Goal: Information Seeking & Learning: Learn about a topic

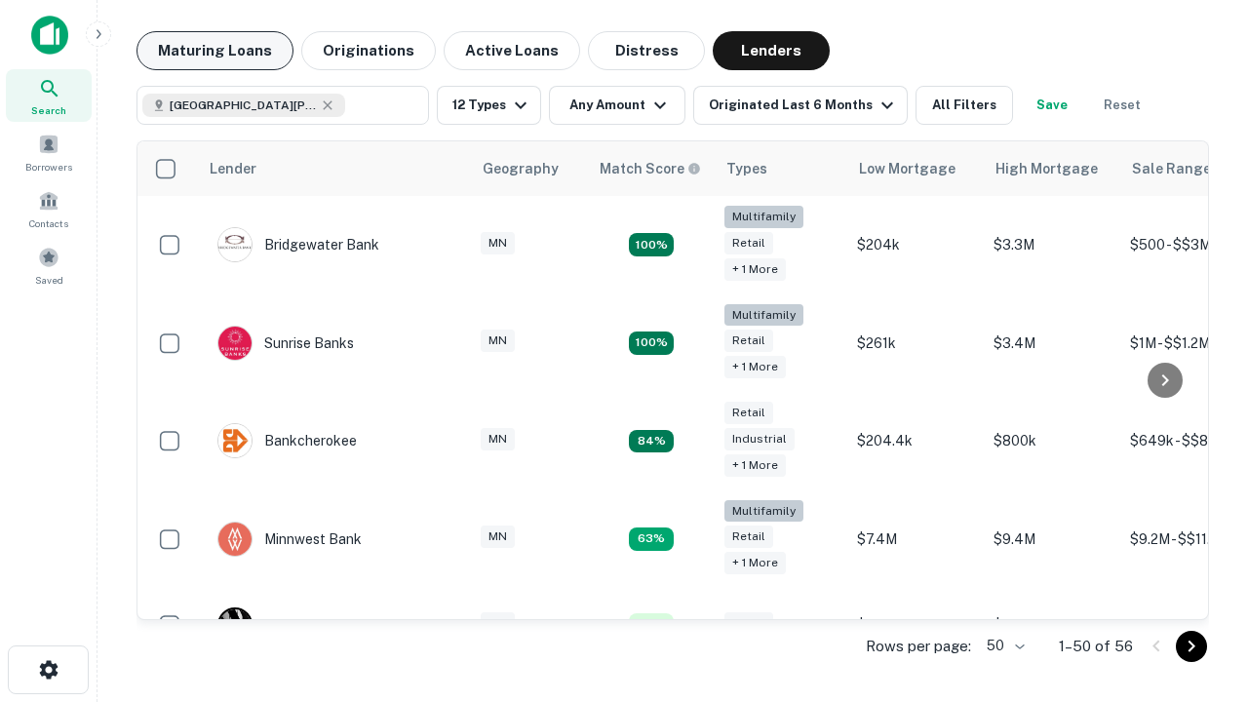
click at [214, 51] on button "Maturing Loans" at bounding box center [214, 50] width 157 height 39
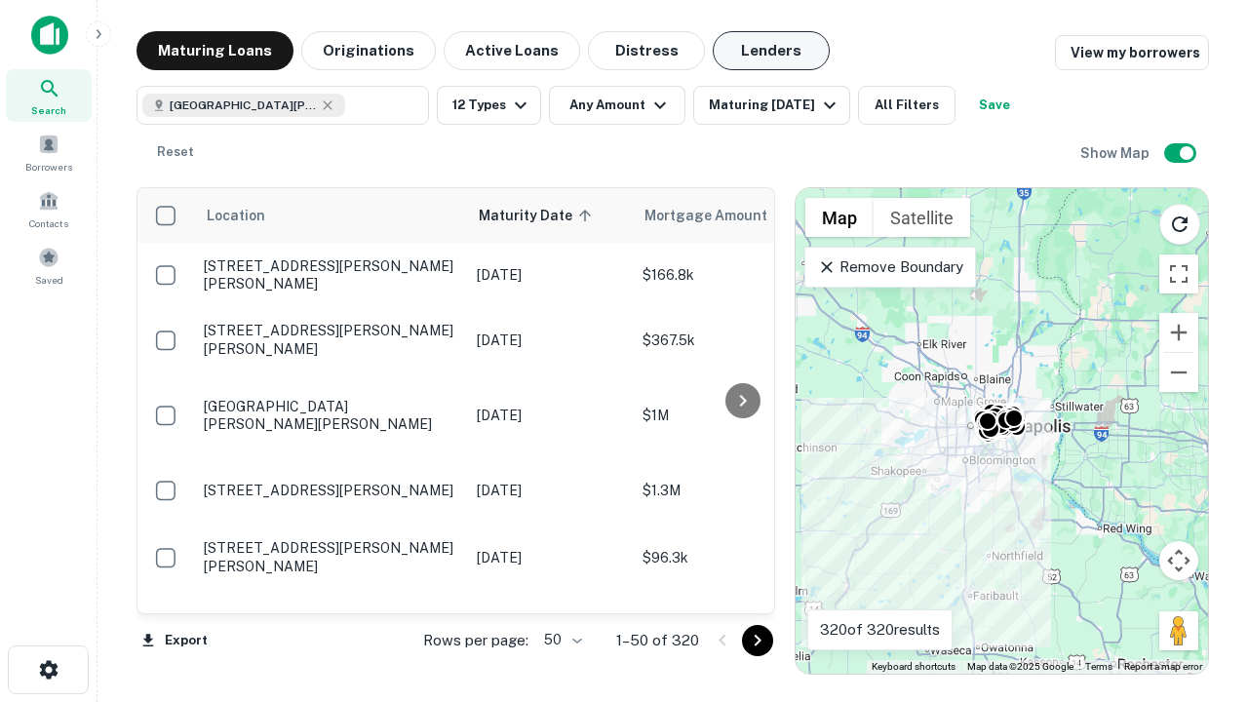
click at [771, 51] on button "Lenders" at bounding box center [771, 50] width 117 height 39
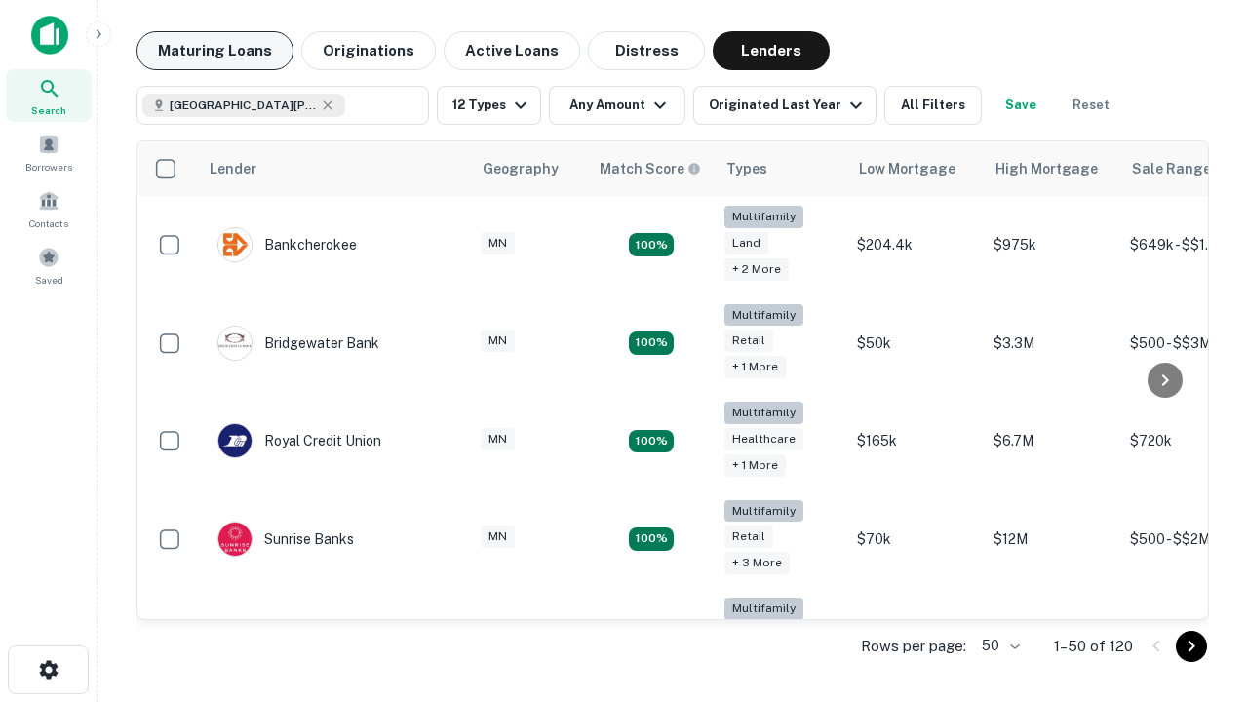
click at [214, 51] on button "Maturing Loans" at bounding box center [214, 50] width 157 height 39
